Goal: Task Accomplishment & Management: Manage account settings

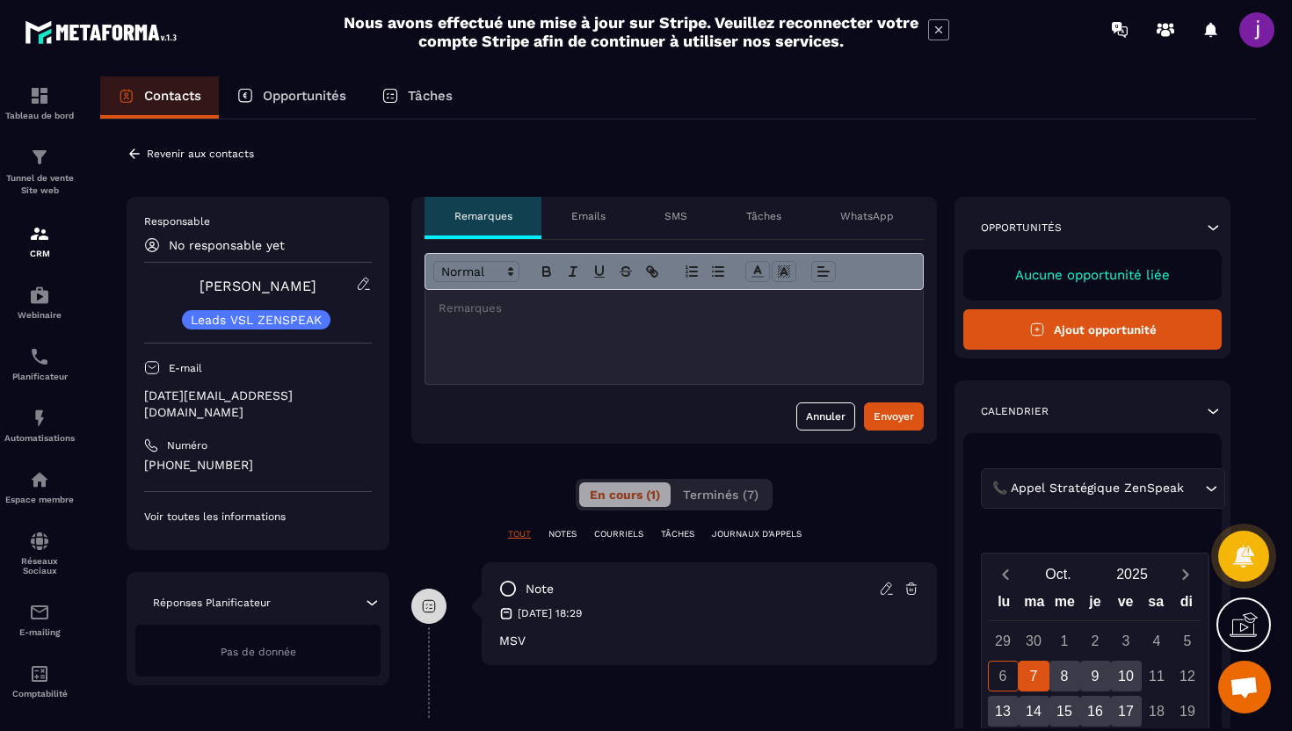
drag, startPoint x: 134, startPoint y: 151, endPoint x: 418, endPoint y: 92, distance: 290.9
click at [134, 151] on icon at bounding box center [135, 154] width 16 height 16
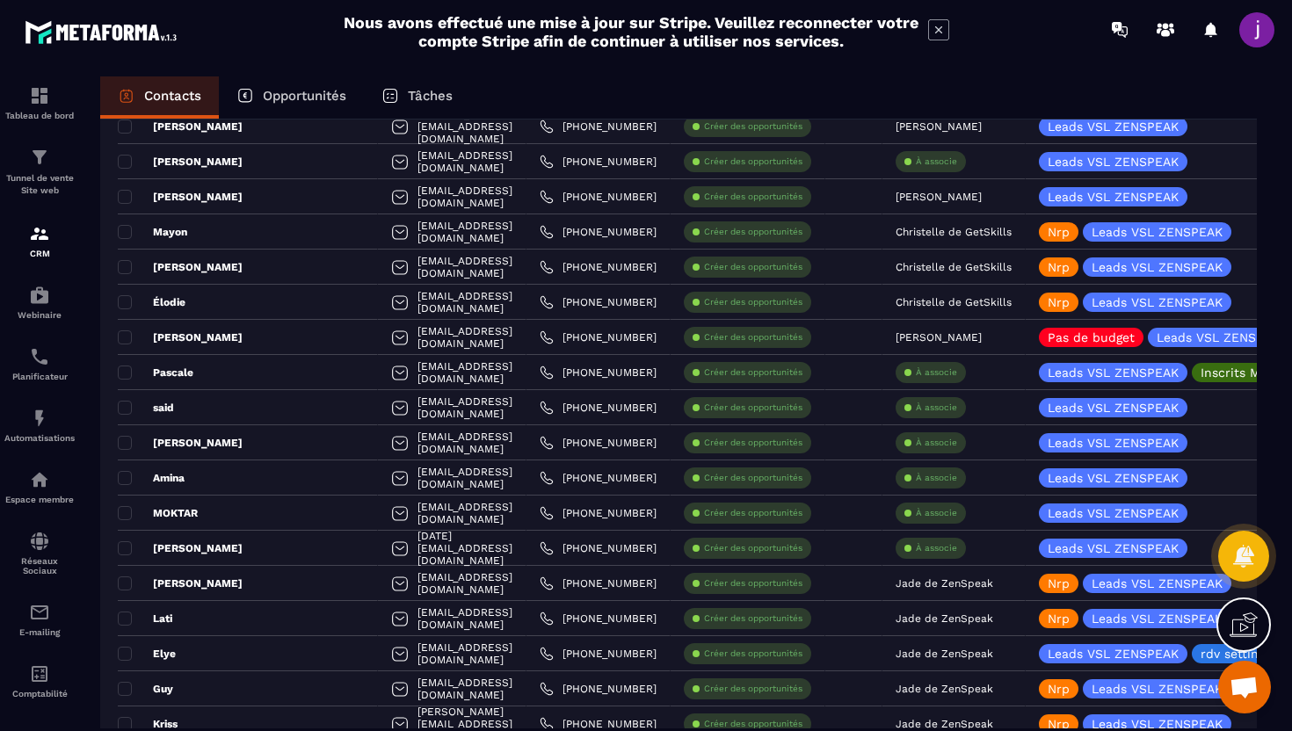
scroll to position [552, 0]
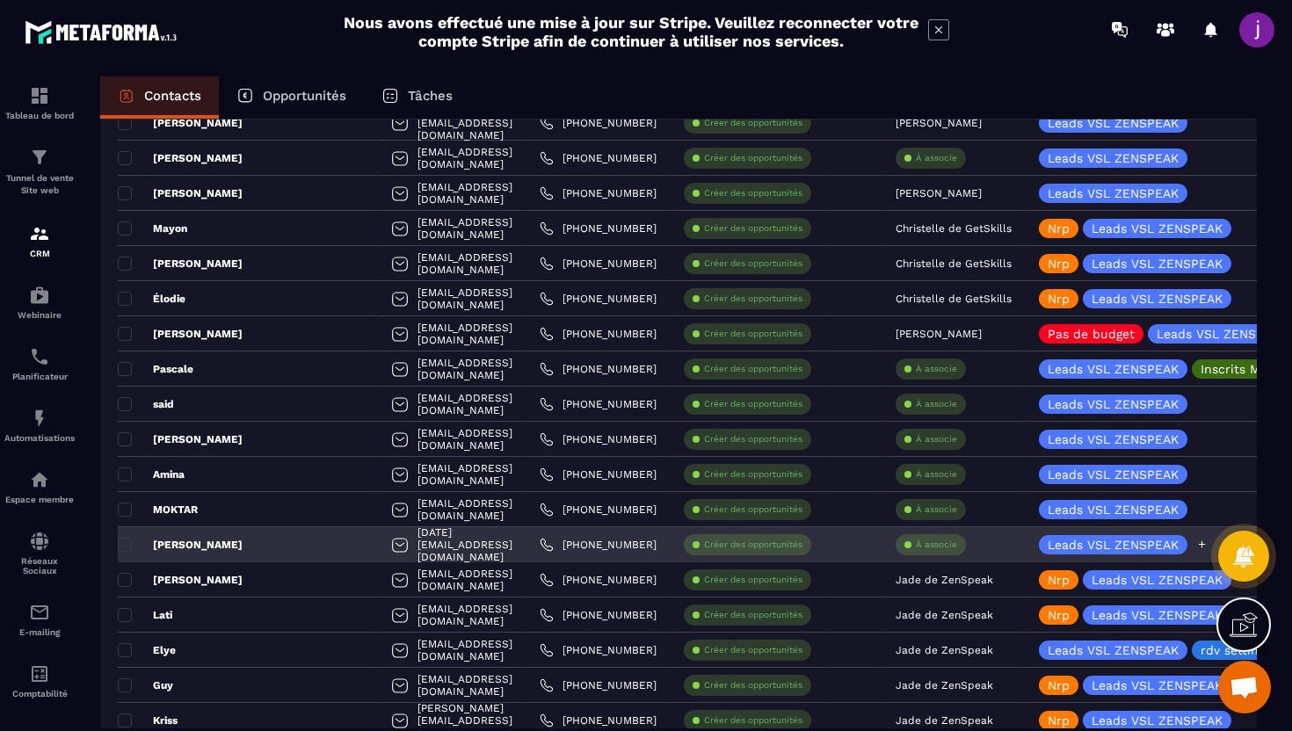
click at [1201, 544] on icon at bounding box center [1202, 545] width 7 height 7
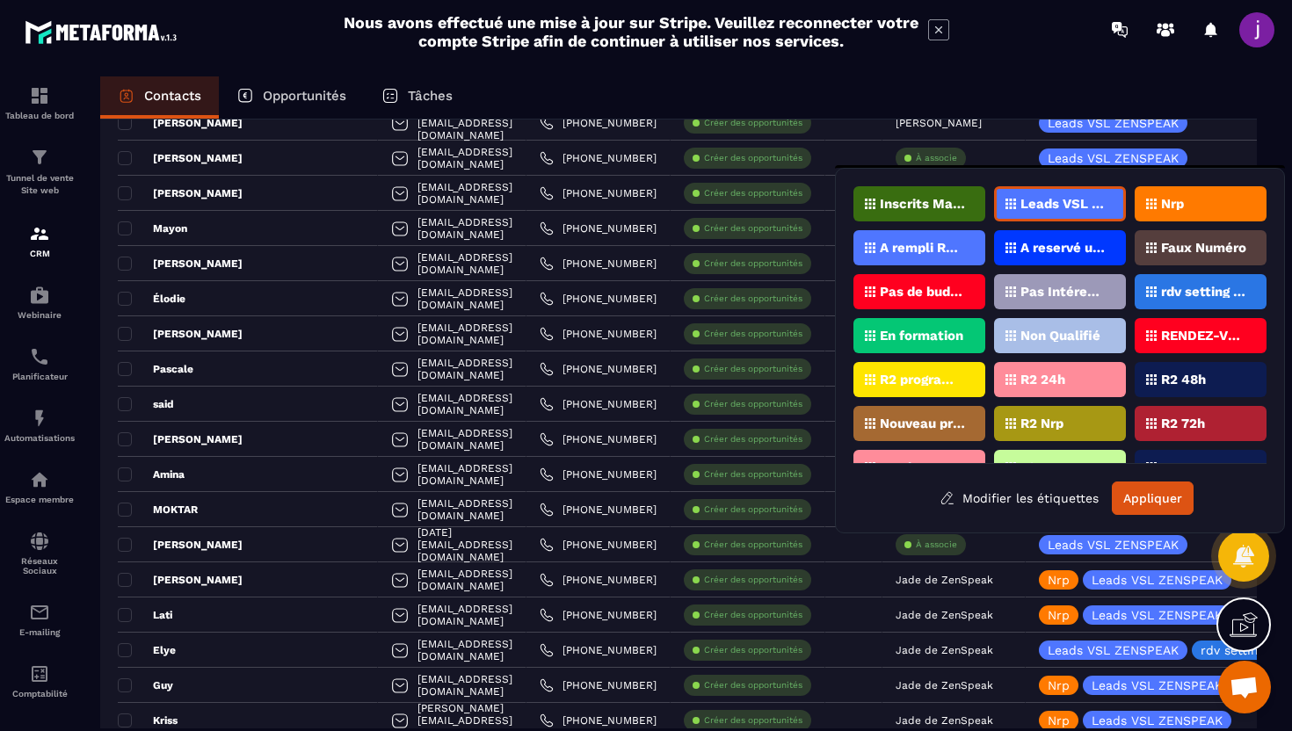
click at [1237, 201] on div "Nrp" at bounding box center [1201, 203] width 132 height 35
click at [1177, 507] on button "Appliquer" at bounding box center [1153, 498] width 82 height 33
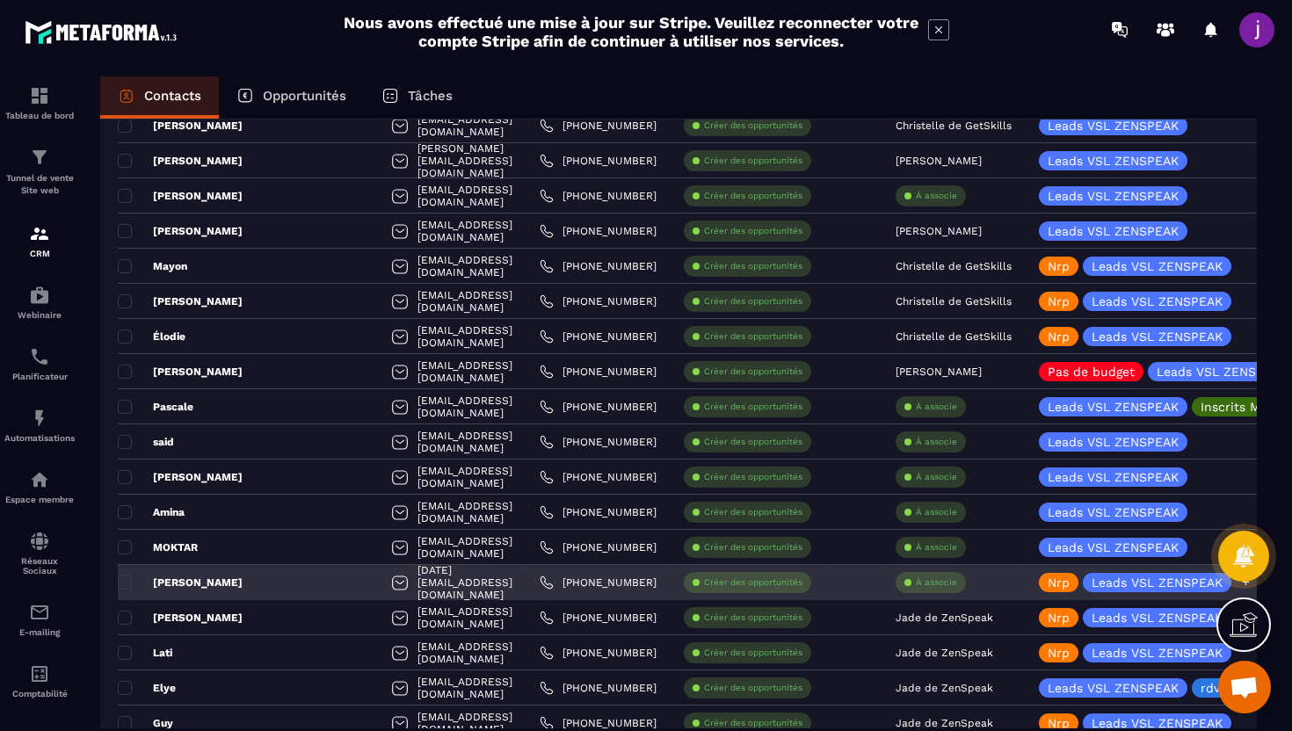
scroll to position [515, 0]
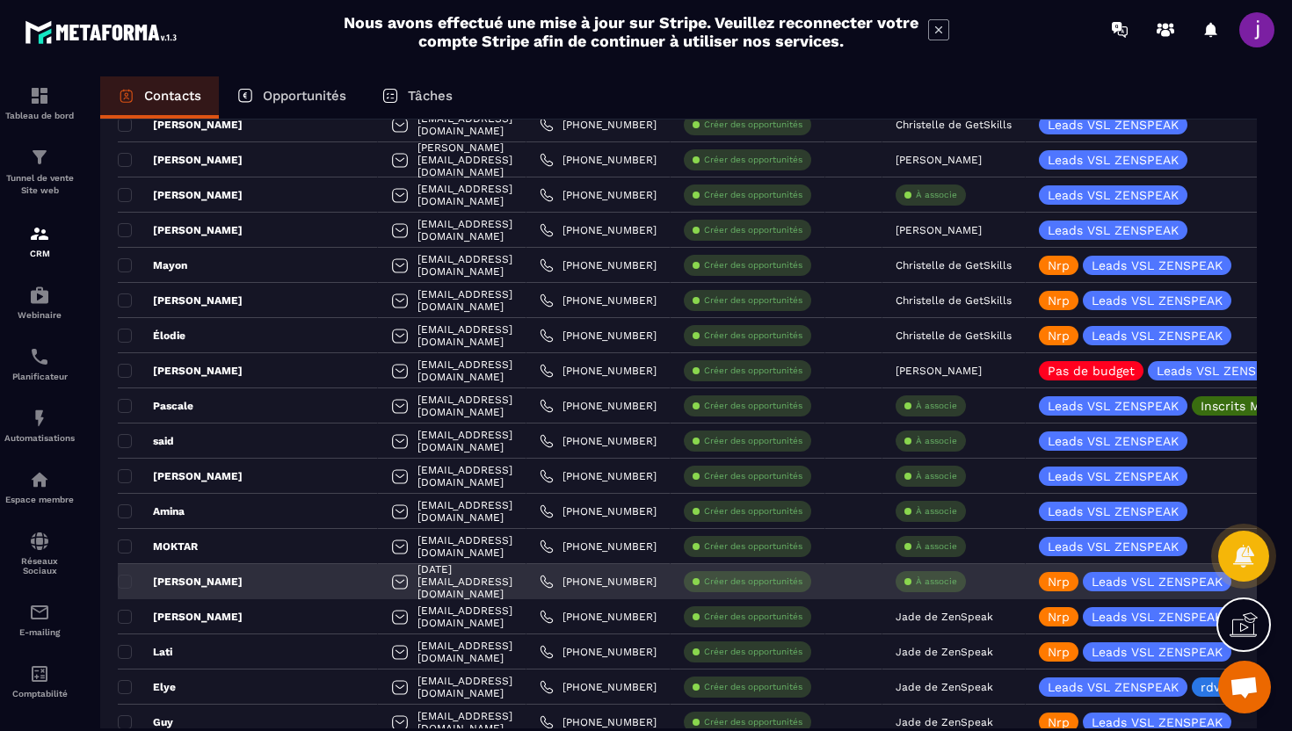
click at [919, 583] on div "À associe" at bounding box center [931, 581] width 70 height 21
click at [939, 576] on p "À associe" at bounding box center [936, 582] width 41 height 12
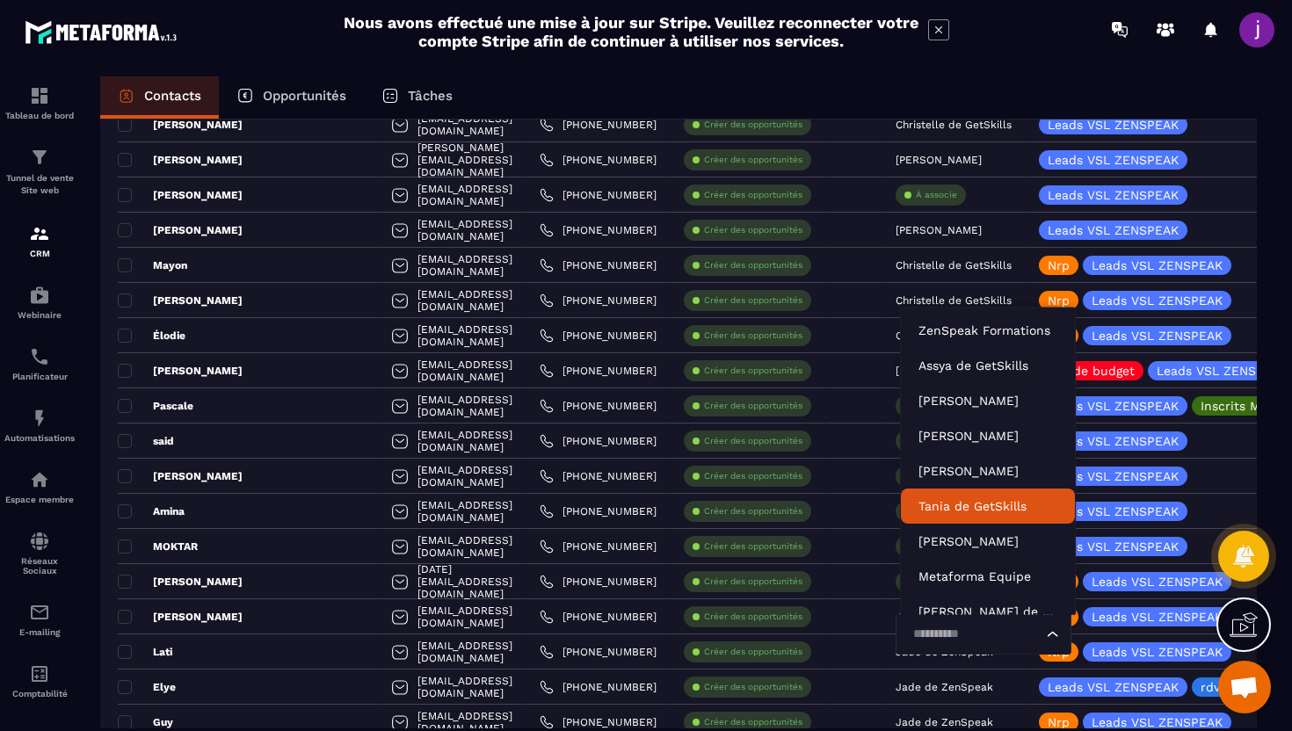
scroll to position [54, 0]
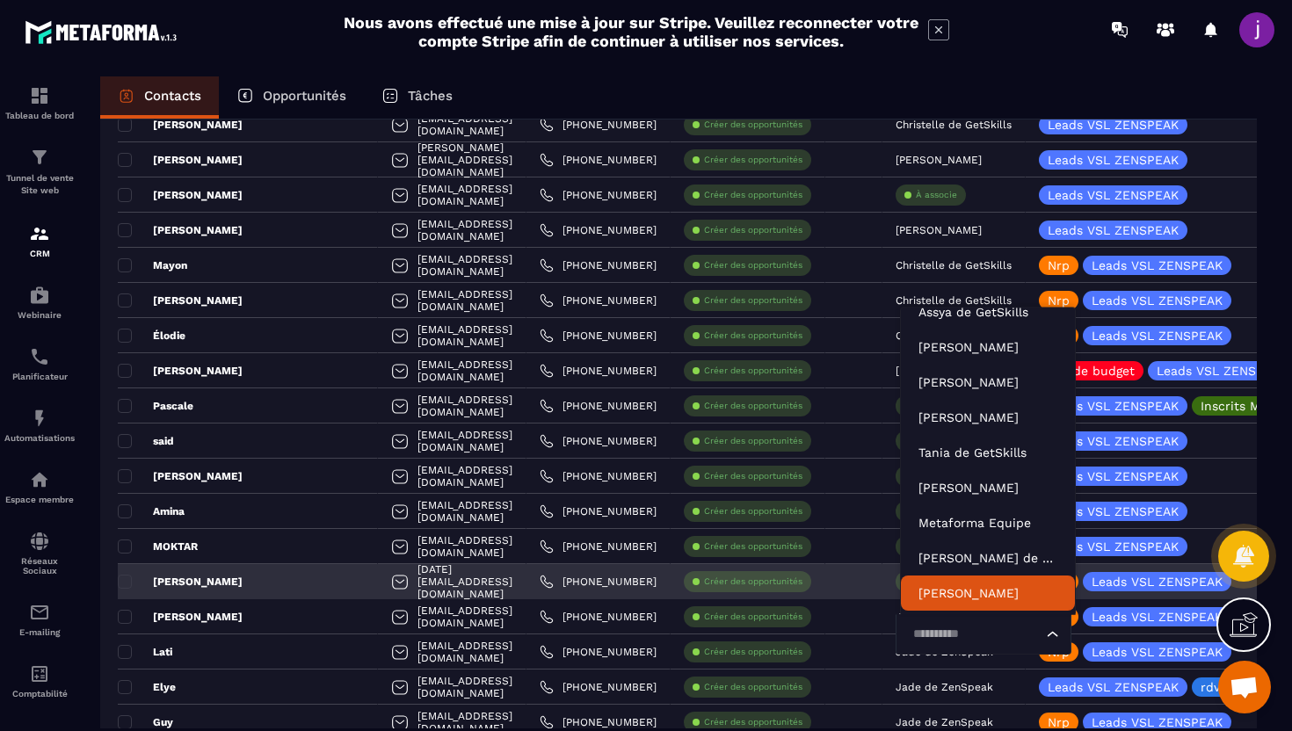
click at [958, 627] on input "Search for option" at bounding box center [974, 634] width 135 height 19
type input "****"
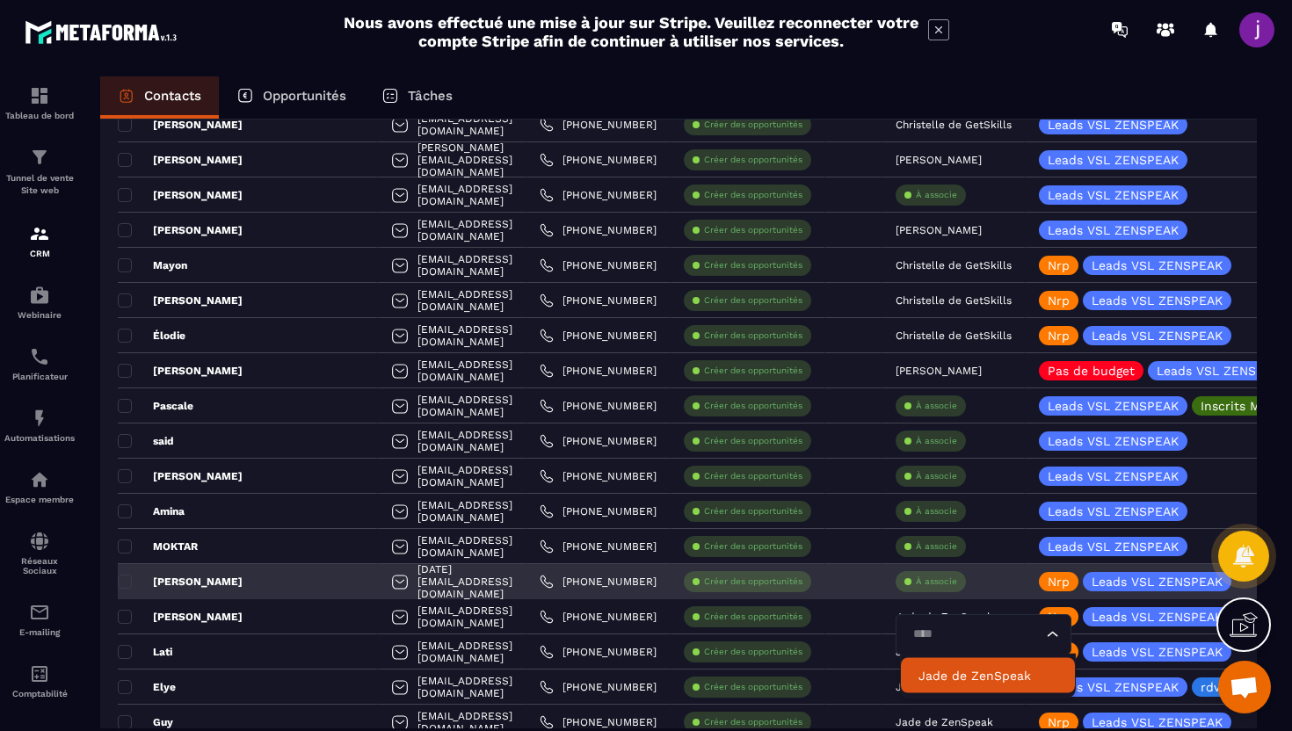
scroll to position [0, 0]
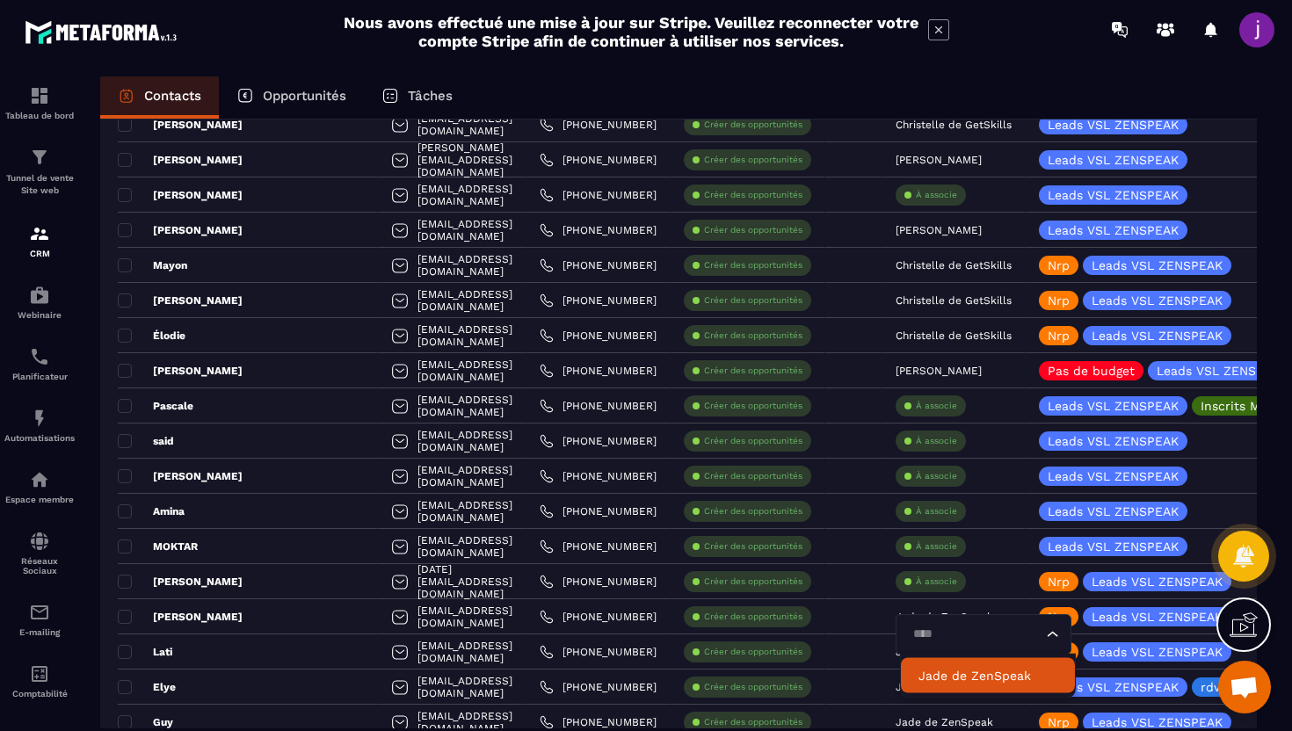
click at [964, 673] on p "Jade de ZenSpeak" at bounding box center [988, 676] width 139 height 18
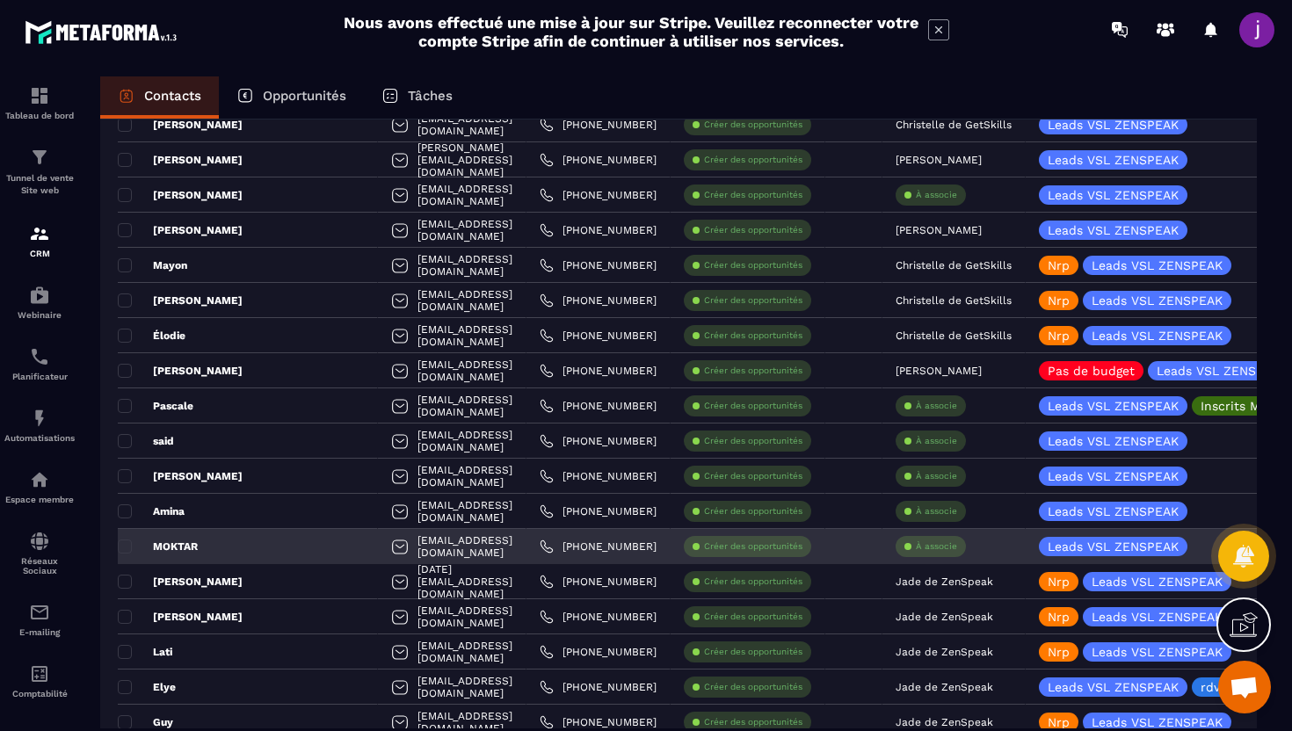
click at [924, 549] on p "À associe" at bounding box center [936, 547] width 41 height 12
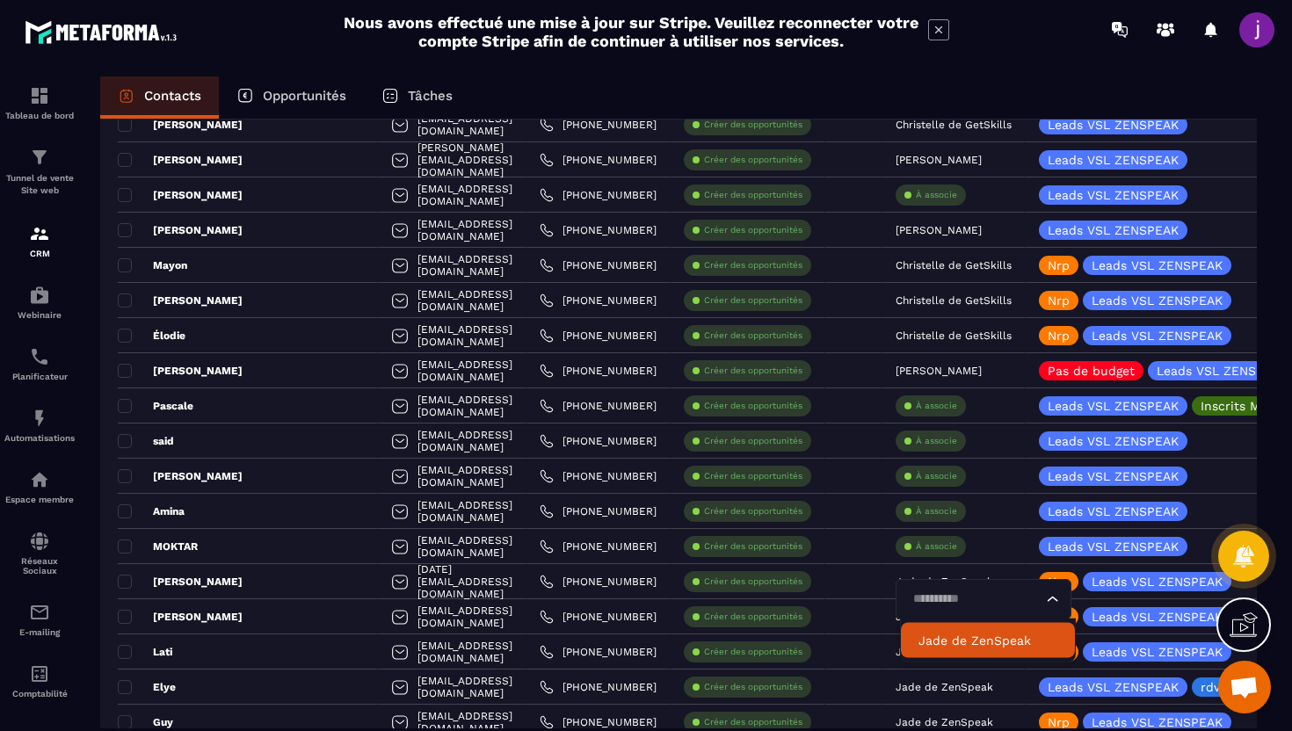
click at [938, 649] on p "Jade de ZenSpeak" at bounding box center [988, 641] width 139 height 18
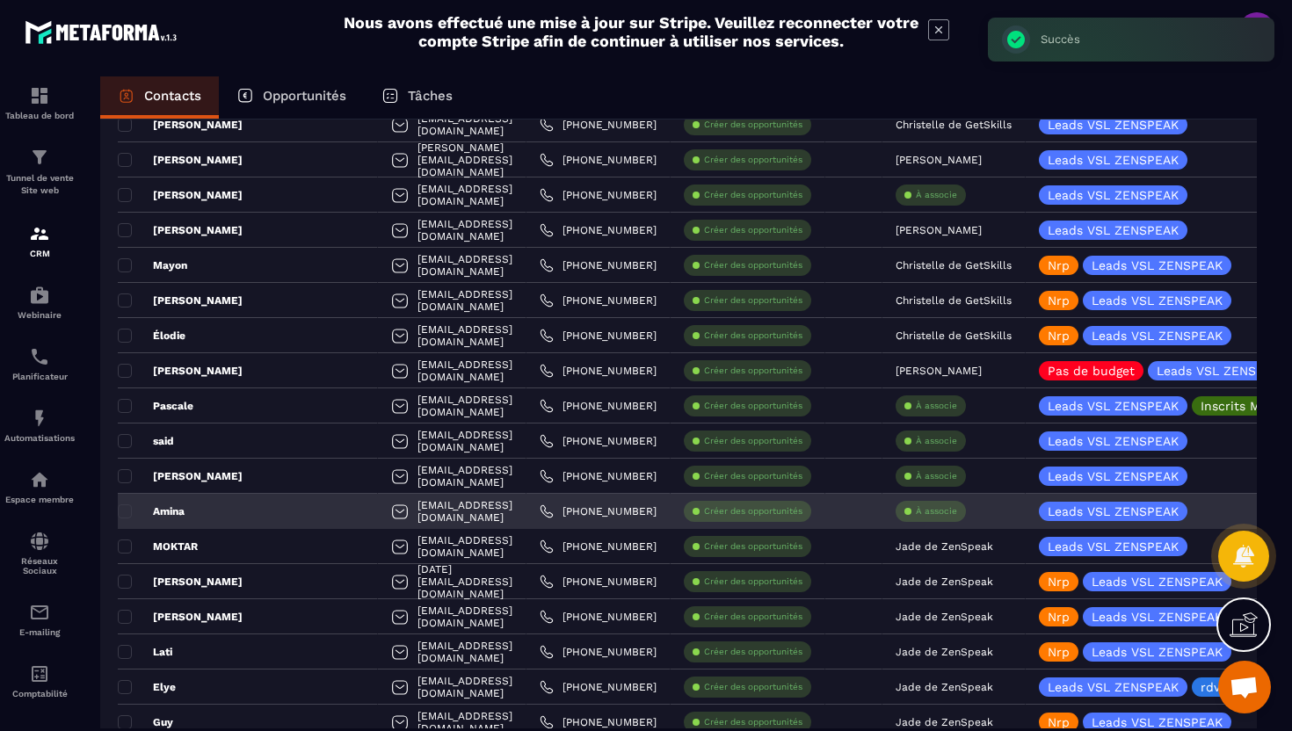
click at [949, 505] on p "À associe" at bounding box center [936, 511] width 41 height 12
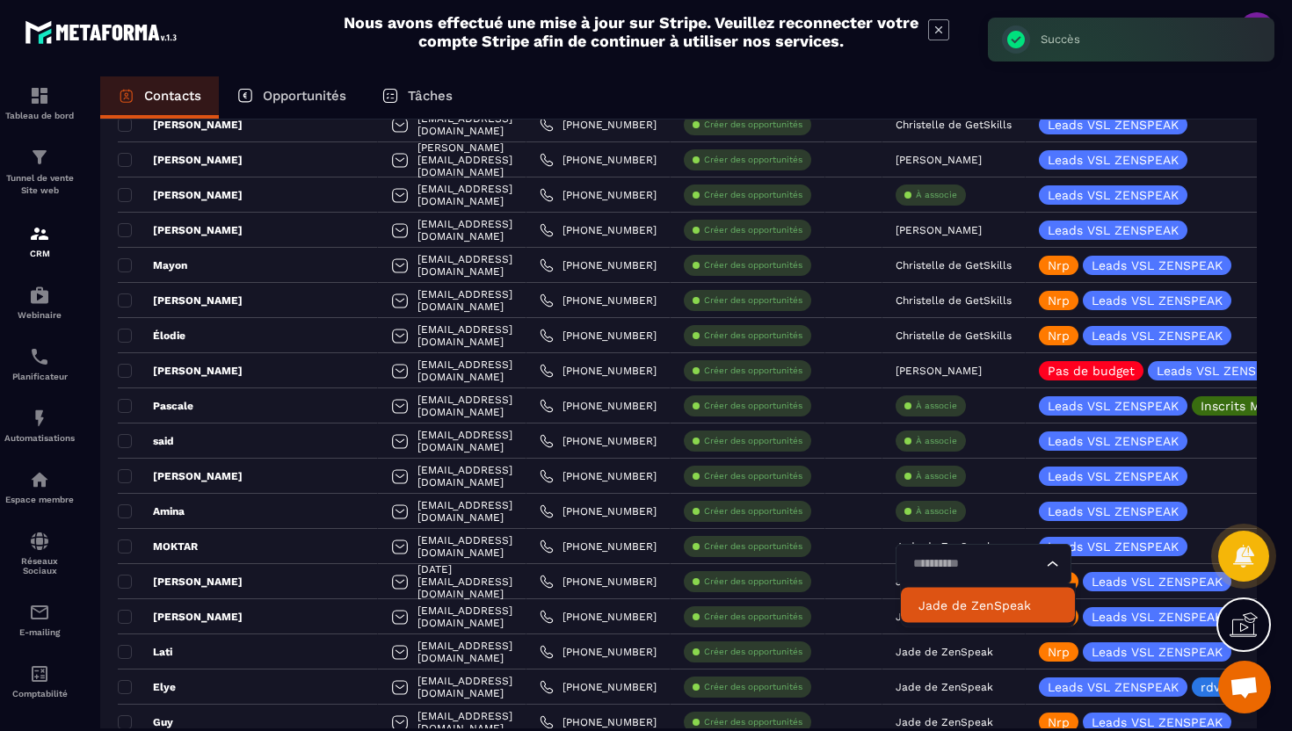
click at [962, 610] on p "Jade de ZenSpeak" at bounding box center [988, 606] width 139 height 18
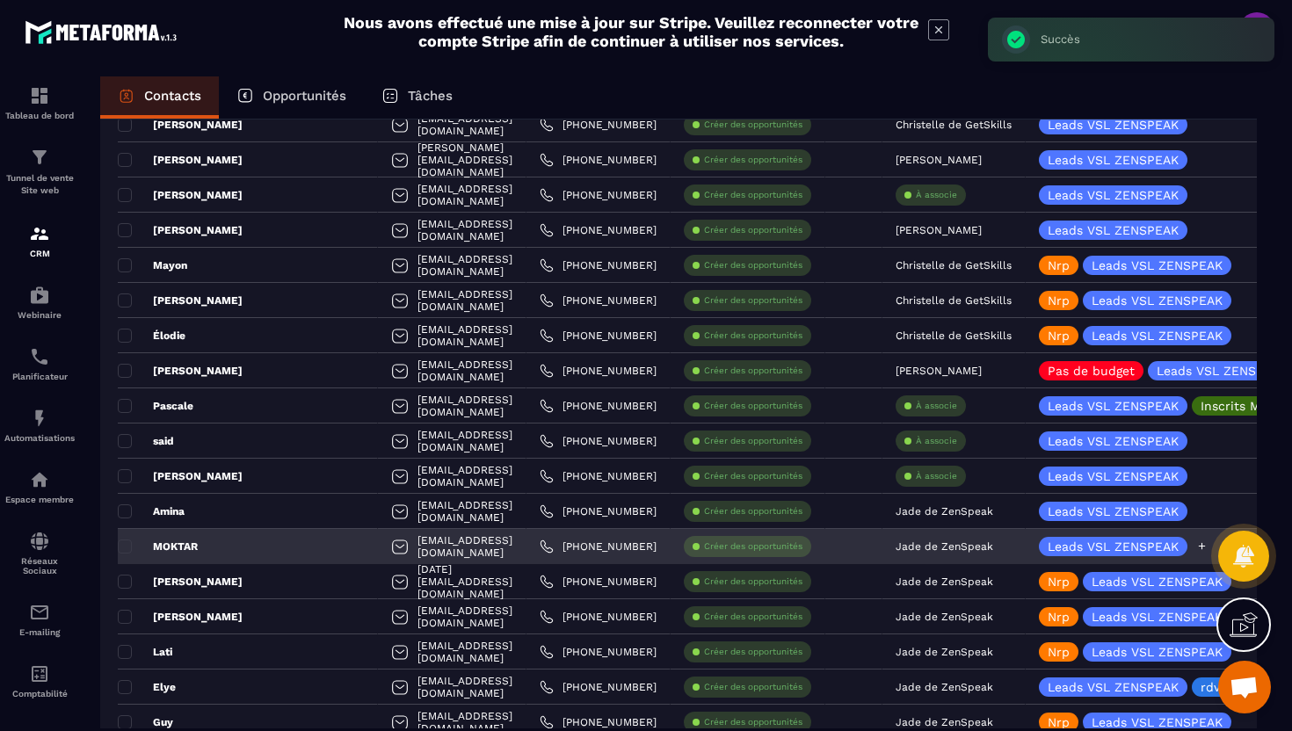
click at [1199, 549] on icon at bounding box center [1201, 546] width 11 height 11
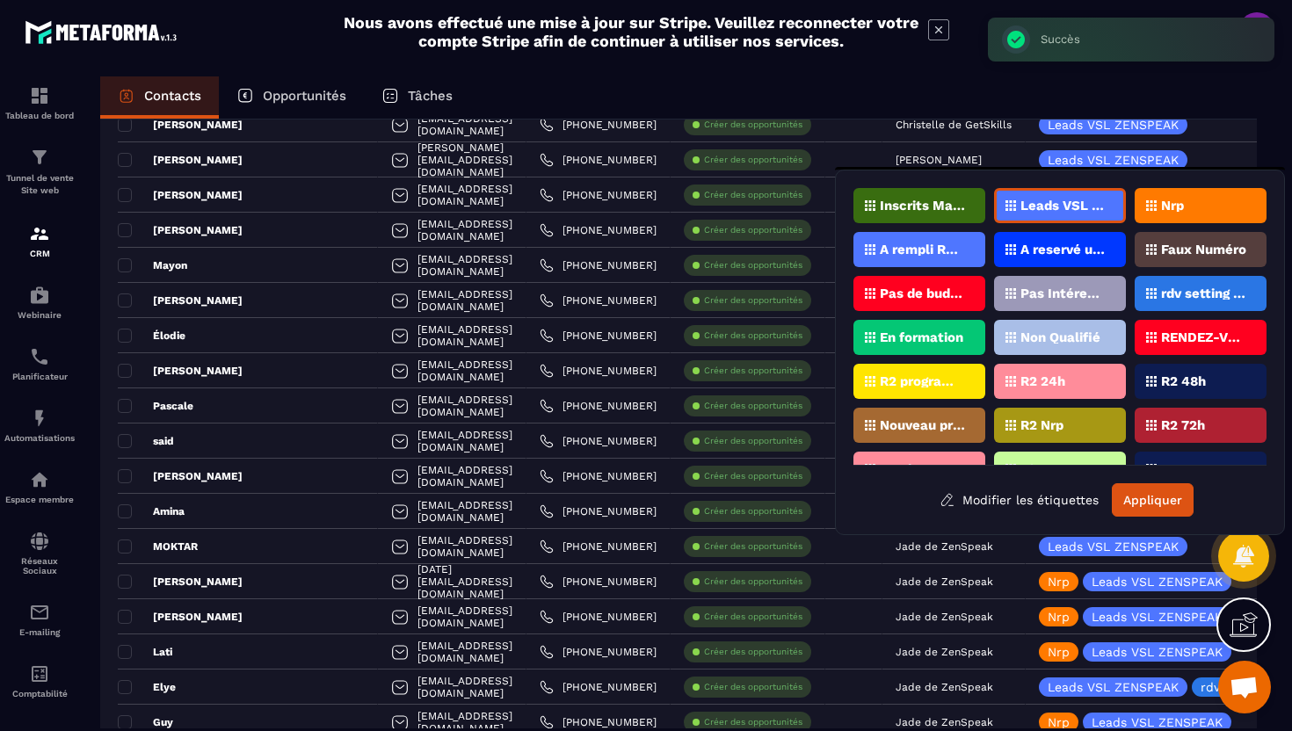
click at [1185, 210] on div "Nrp" at bounding box center [1201, 205] width 132 height 35
click at [1131, 496] on button "Appliquer" at bounding box center [1153, 499] width 82 height 33
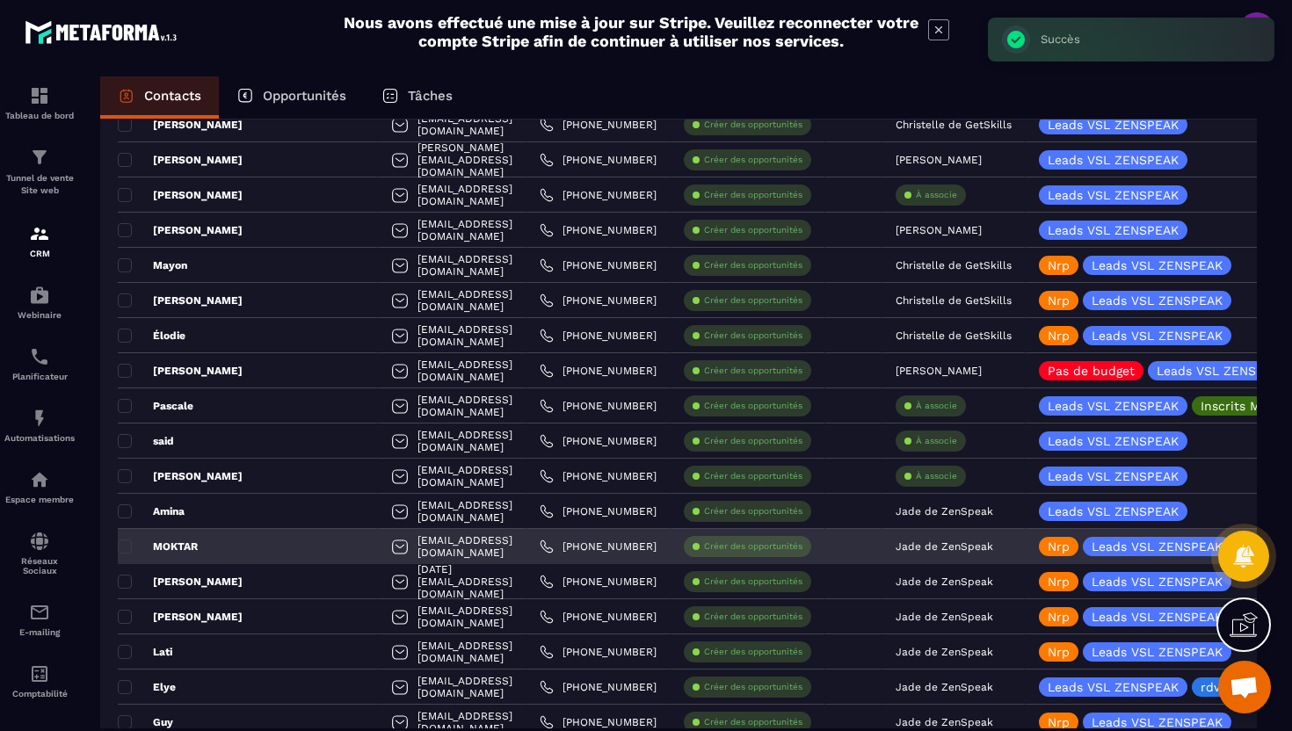
click at [251, 540] on div "MOKTAR" at bounding box center [248, 546] width 260 height 35
